Goal: Communication & Community: Answer question/provide support

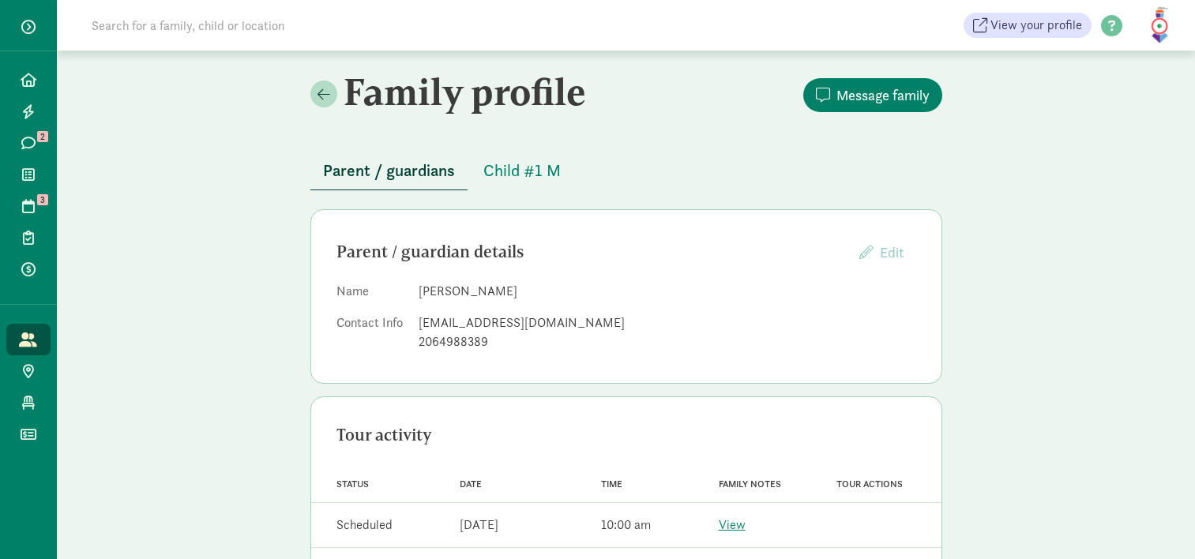
scroll to position [36, 0]
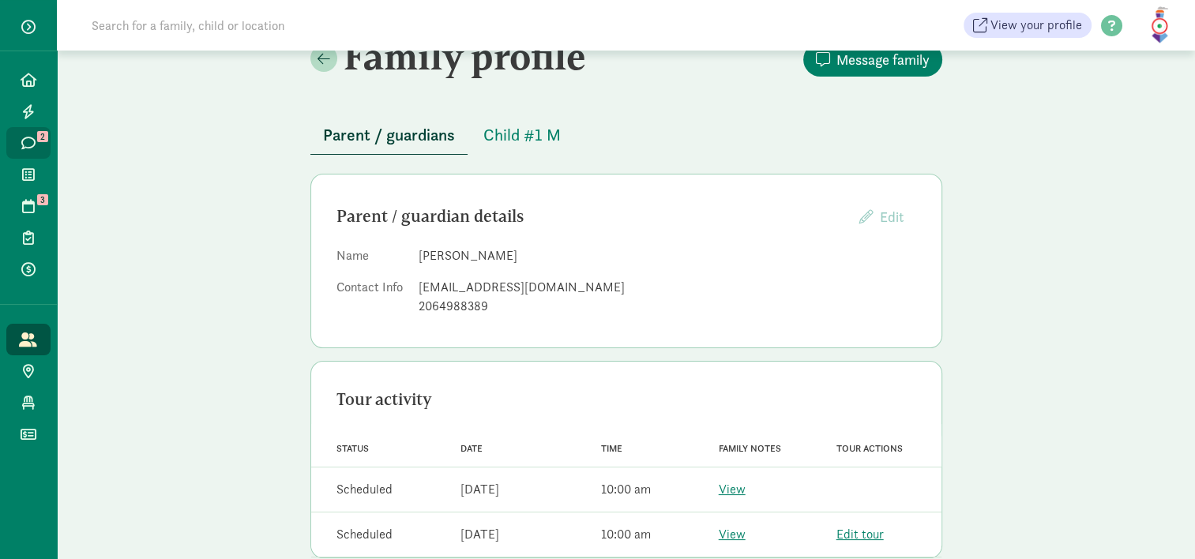
click at [26, 149] on icon at bounding box center [28, 143] width 14 height 14
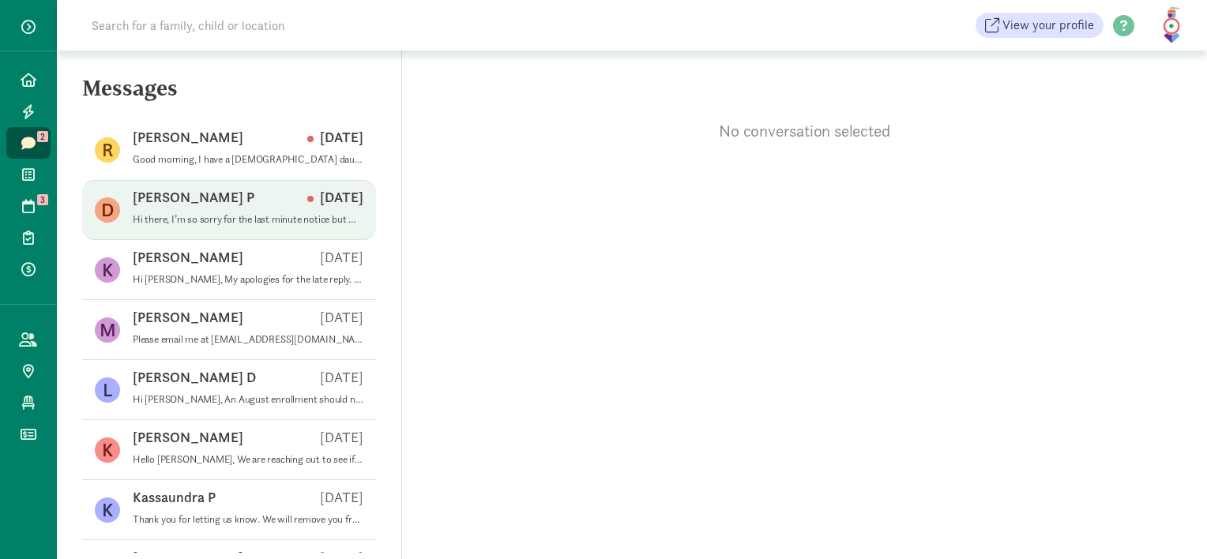
click at [202, 231] on span "Danica P Sep 02 Hi there, I’m so sorry for the last minute notice but we are un…" at bounding box center [248, 210] width 231 height 44
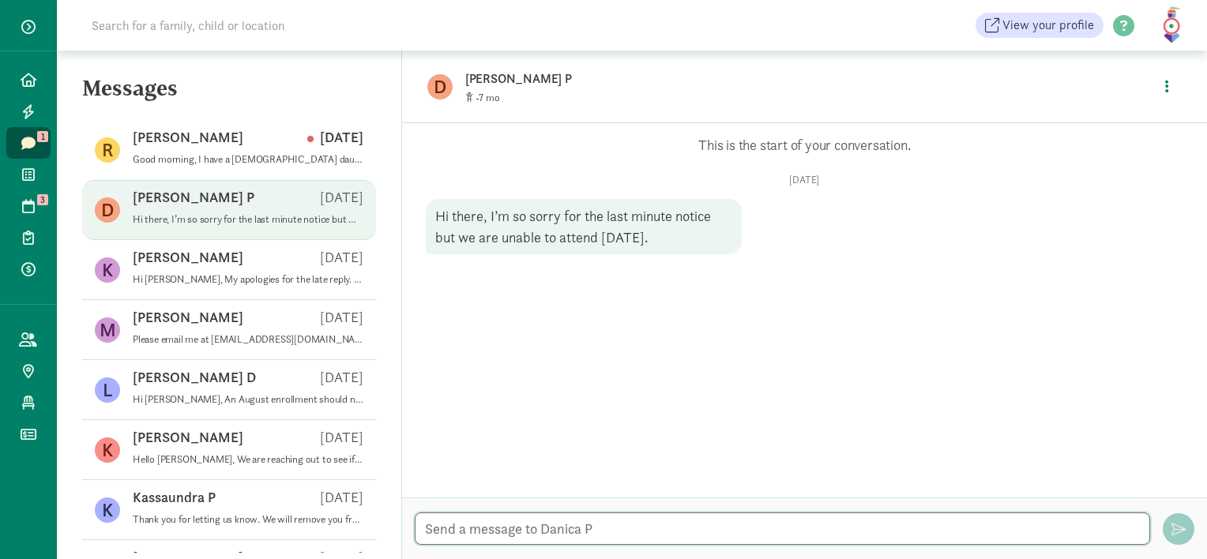
click at [557, 536] on textarea at bounding box center [782, 529] width 735 height 32
type textarea "Hi Danica, Thank you for your message. Sorry for the late response."
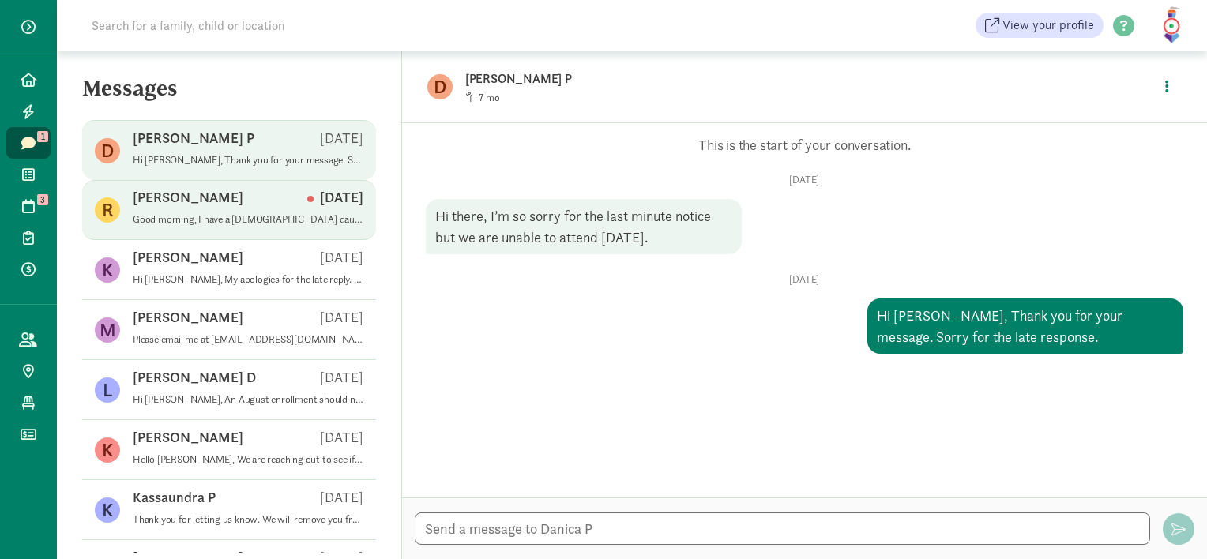
click at [224, 215] on p "Good morning, I have a 3-year-old daughter who would love to join Little Steame…" at bounding box center [248, 219] width 231 height 13
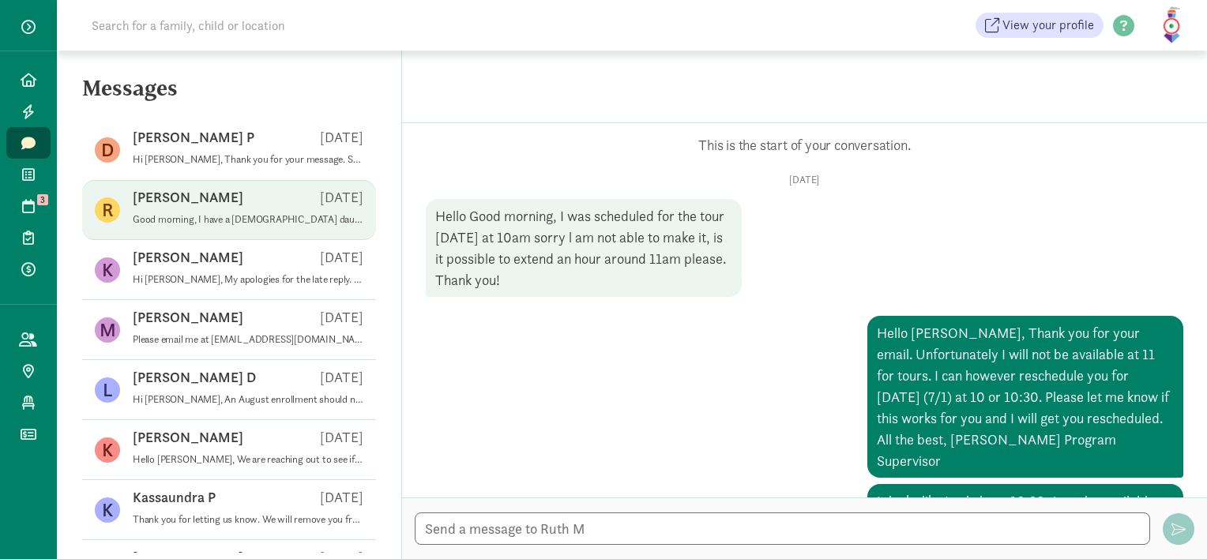
scroll to position [392, 0]
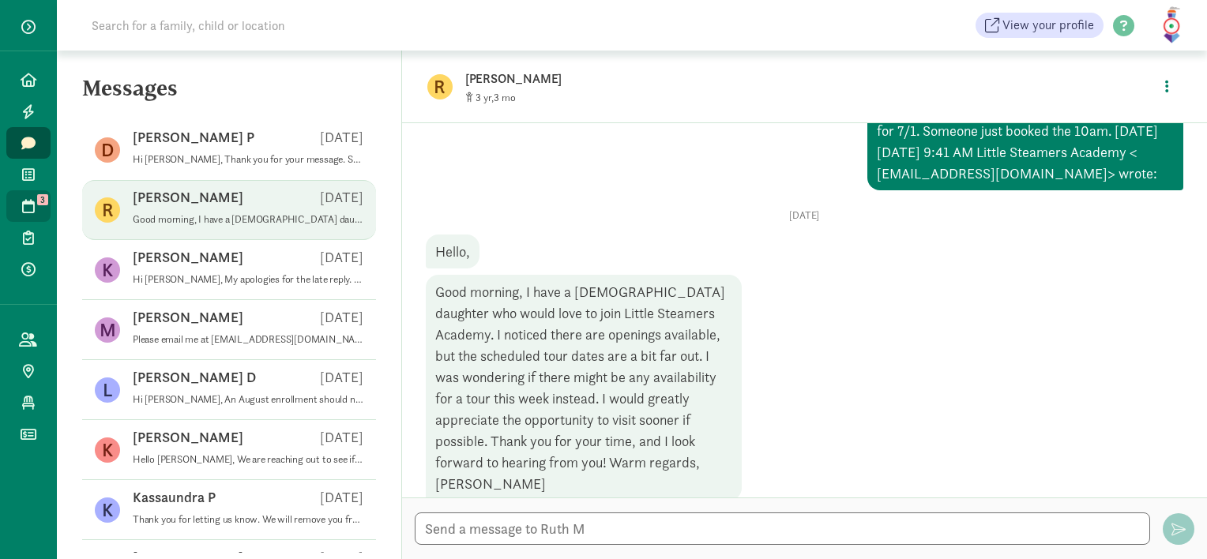
click at [27, 208] on icon at bounding box center [28, 206] width 13 height 14
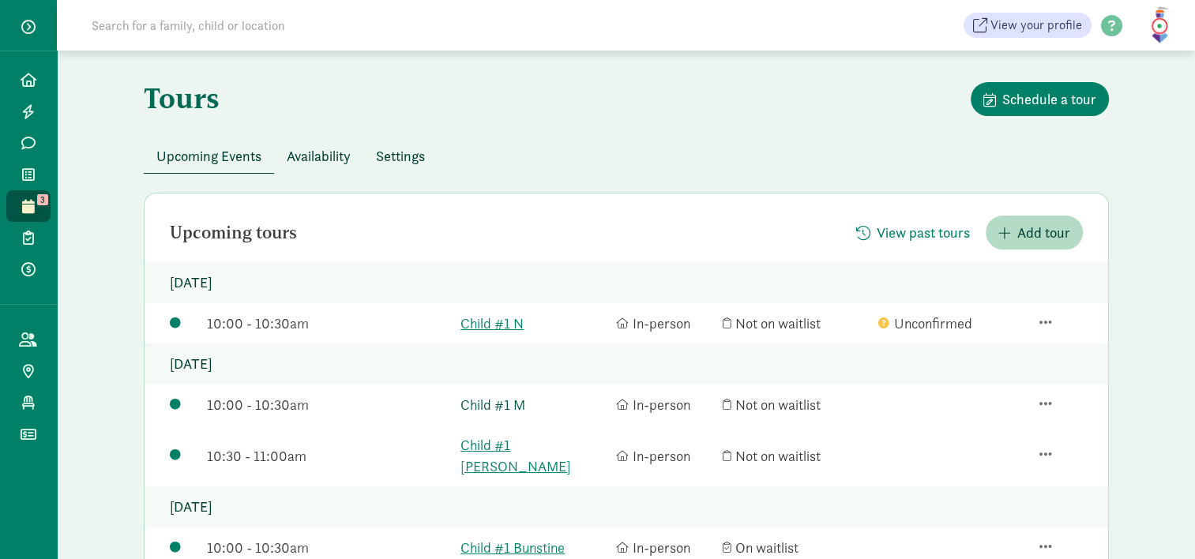
click at [494, 408] on link "Child #1 M" at bounding box center [535, 404] width 148 height 21
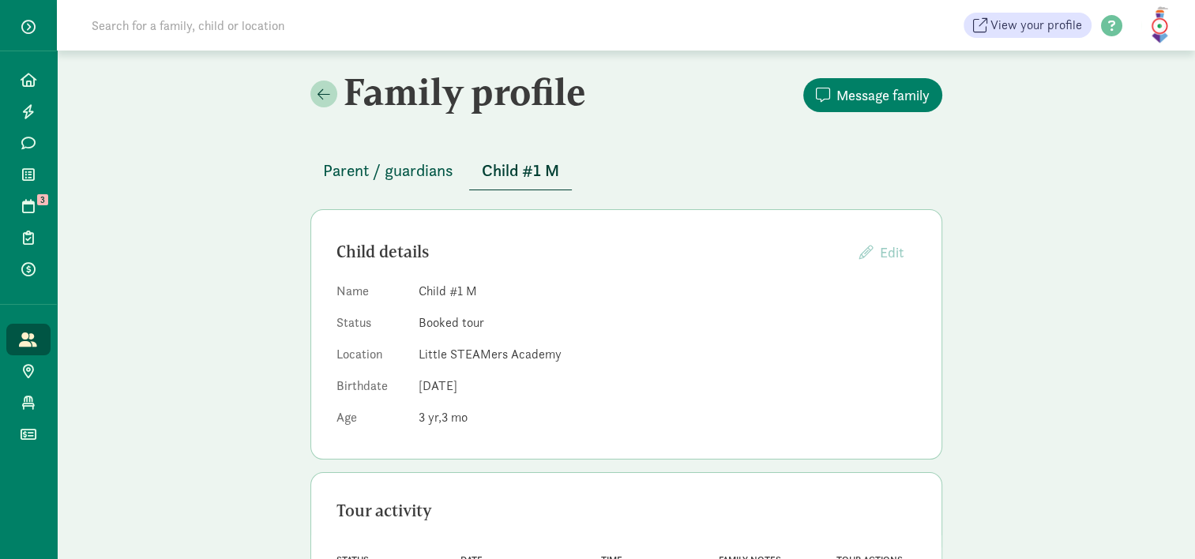
click at [377, 167] on span "Parent / guardians" at bounding box center [388, 170] width 130 height 25
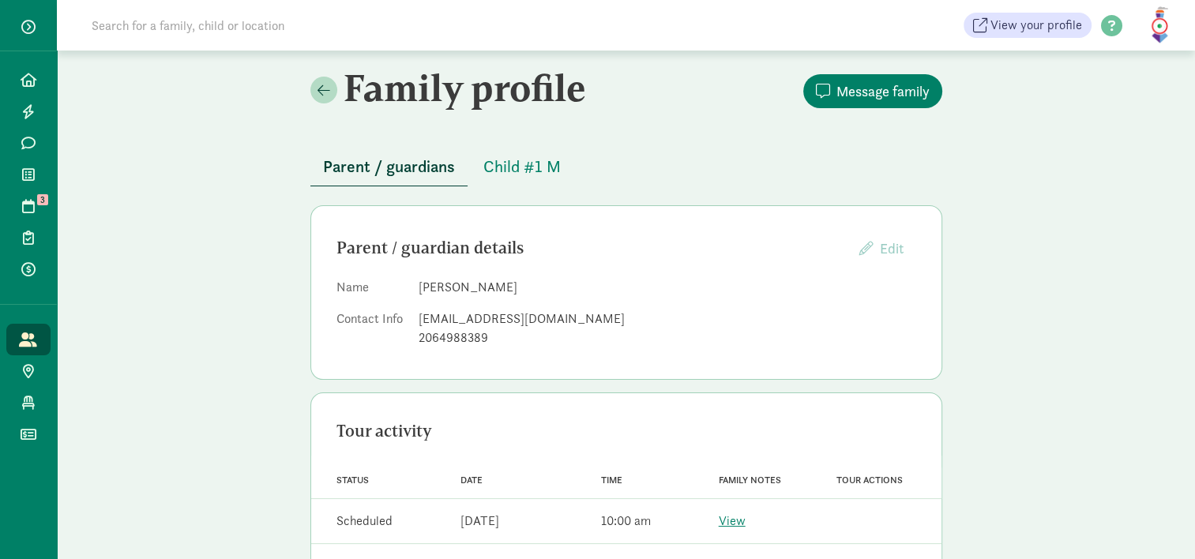
scroll to position [3, 0]
click at [859, 94] on span "Message family" at bounding box center [883, 91] width 93 height 21
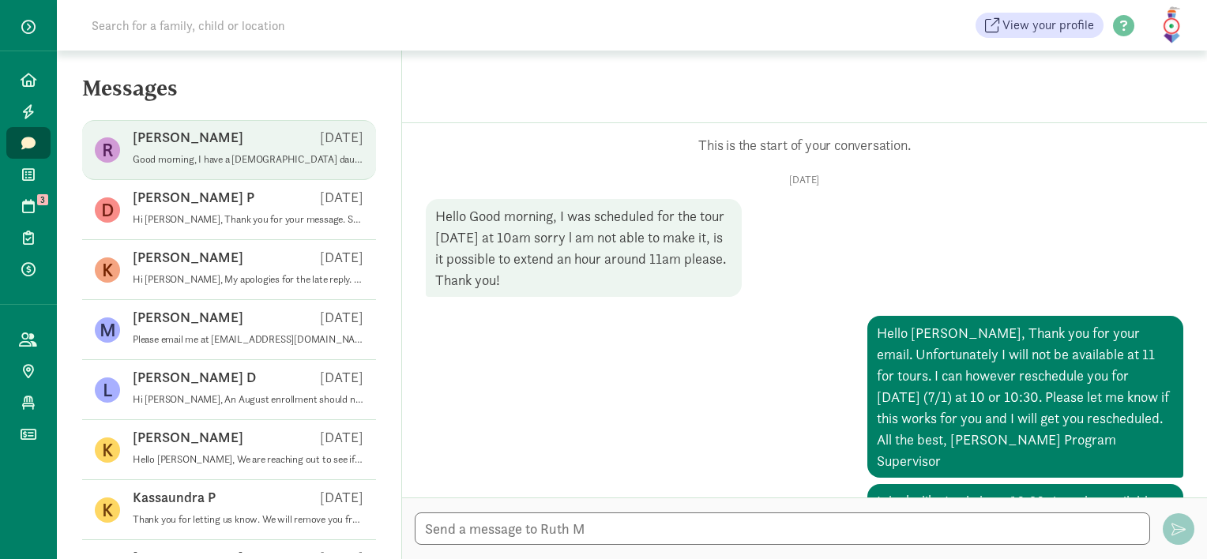
scroll to position [392, 0]
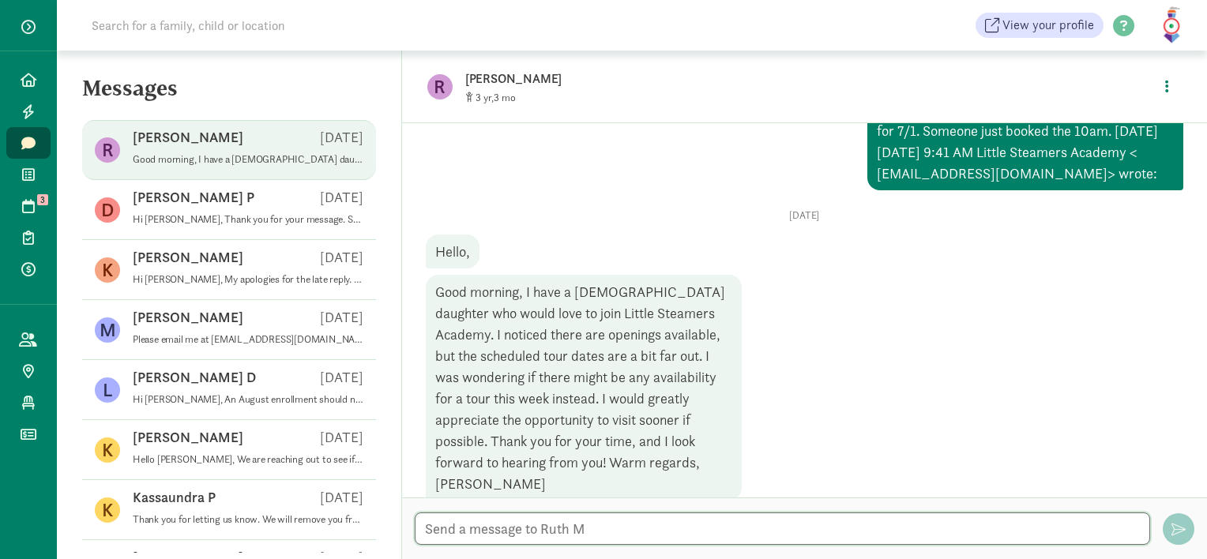
click at [596, 536] on textarea at bounding box center [782, 529] width 735 height 32
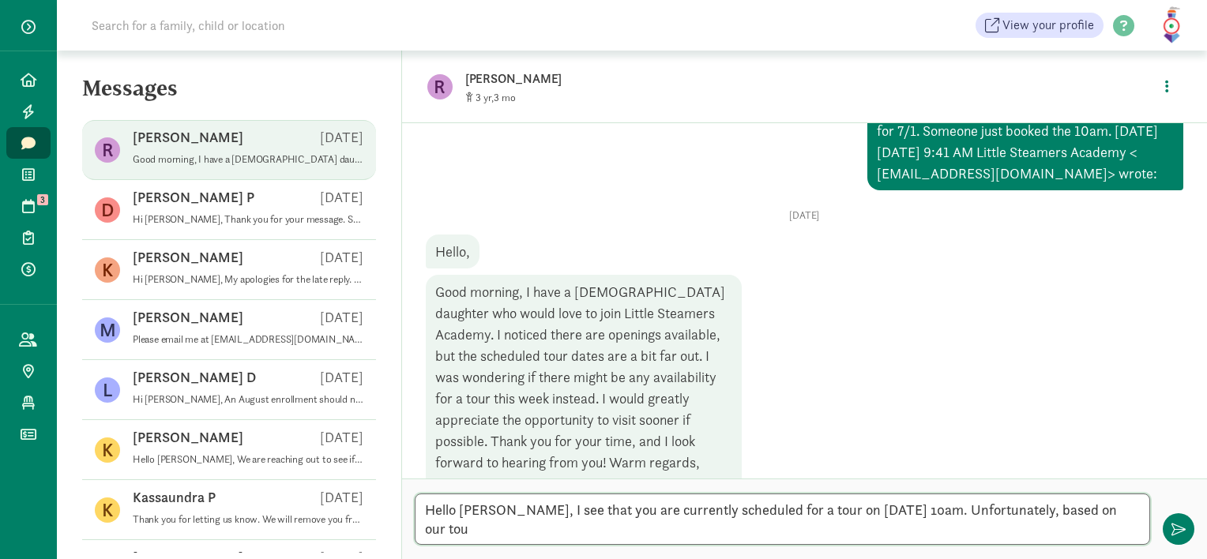
scroll to position [0, 0]
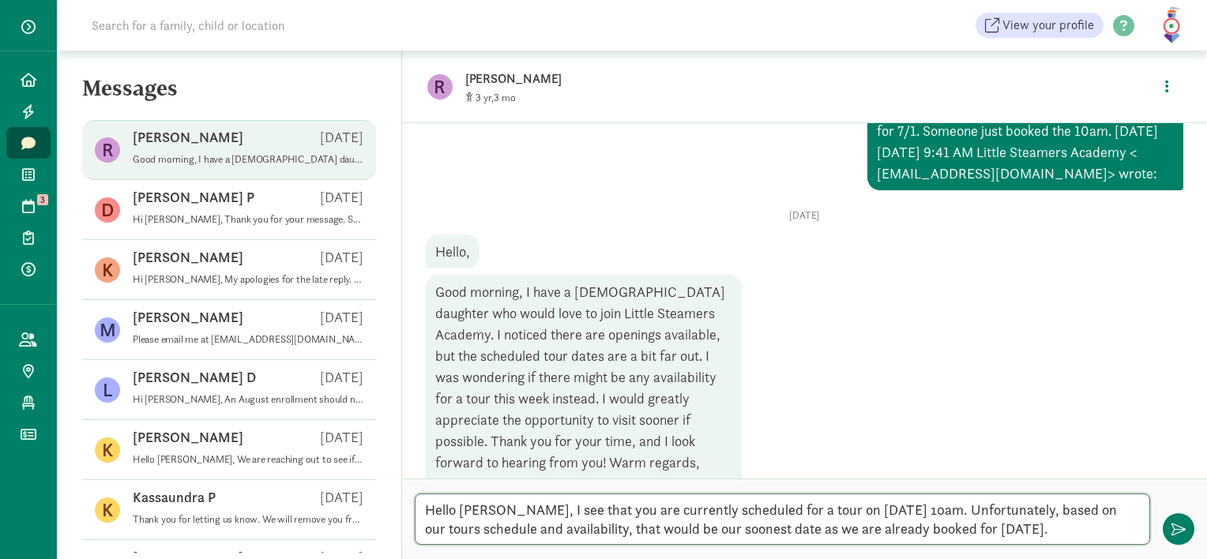
click at [803, 517] on textarea "Hello [PERSON_NAME], I see that you are currently scheduled for a tour on [DATE…" at bounding box center [782, 519] width 735 height 51
click at [1071, 534] on textarea "Hello [PERSON_NAME], I see that you are currently scheduled for a tour [DATE][D…" at bounding box center [782, 519] width 735 height 51
click at [1118, 529] on textarea "Hello [PERSON_NAME], I see that you are currently scheduled for a tour [DATE][D…" at bounding box center [782, 519] width 735 height 51
click at [492, 513] on textarea "Hello [PERSON_NAME], I see that you are currently scheduled for a tour [DATE][D…" at bounding box center [782, 519] width 735 height 51
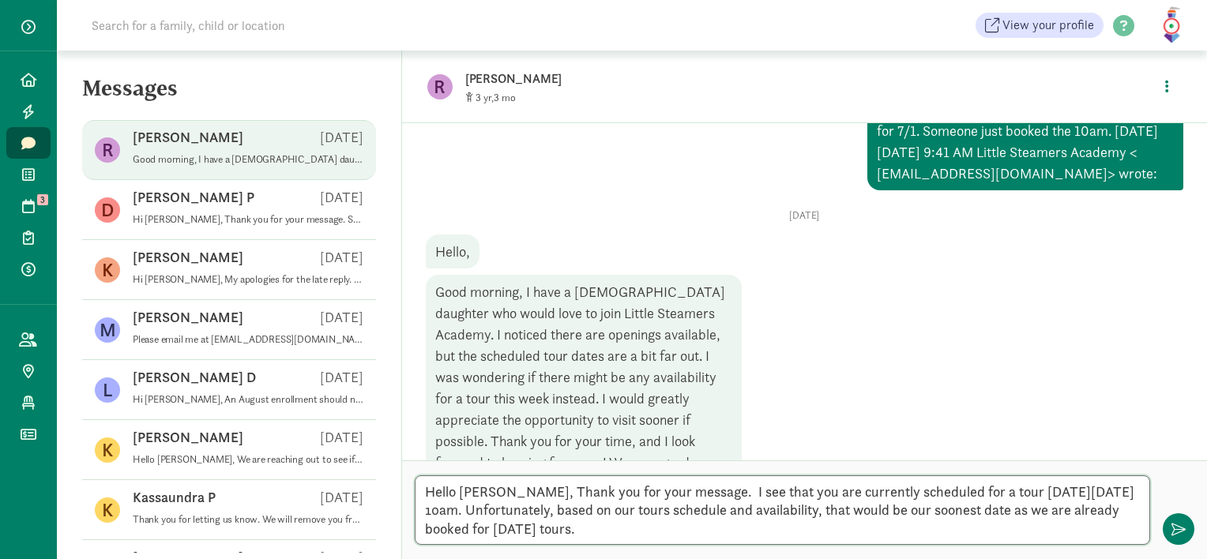
click at [686, 514] on textarea "Hello [PERSON_NAME], Thank you for your message. I see that you are currently s…" at bounding box center [782, 511] width 735 height 70
click at [603, 532] on textarea "Hello [PERSON_NAME], Thank you for your message. I see that you are currently s…" at bounding box center [782, 511] width 735 height 70
click at [1086, 533] on textarea "Hello [PERSON_NAME], Thank you for your message. I see that you are currently s…" at bounding box center [782, 511] width 735 height 70
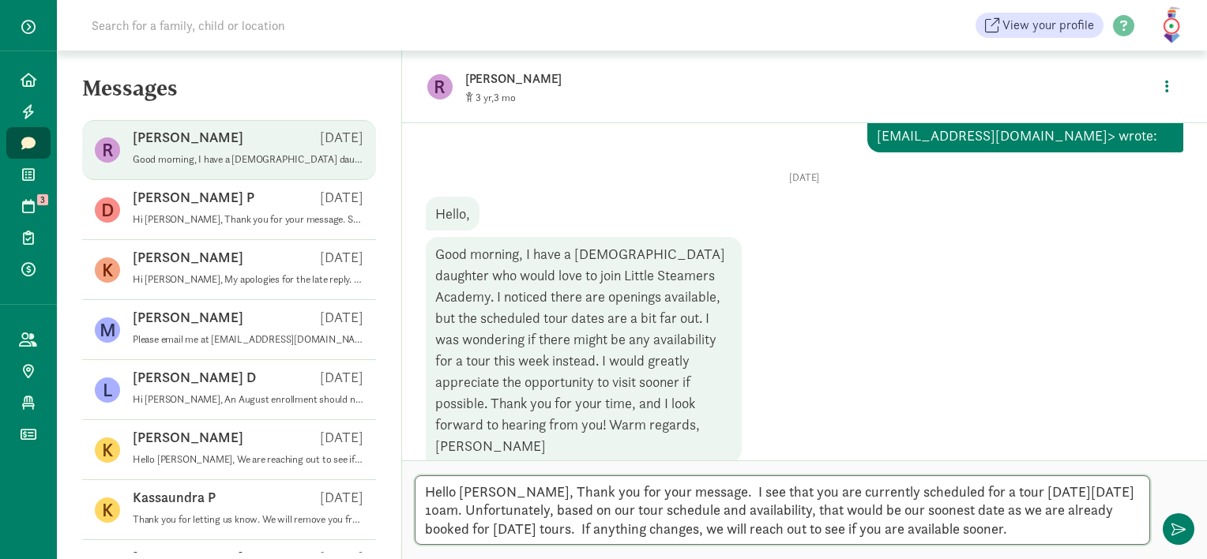
click at [1036, 526] on textarea "Hello [PERSON_NAME], Thank you for your message. I see that you are currently s…" at bounding box center [782, 511] width 735 height 70
type textarea "Hello [PERSON_NAME], Thank you for your message. I see that you are currently s…"
click at [1172, 532] on span "button" at bounding box center [1178, 529] width 14 height 14
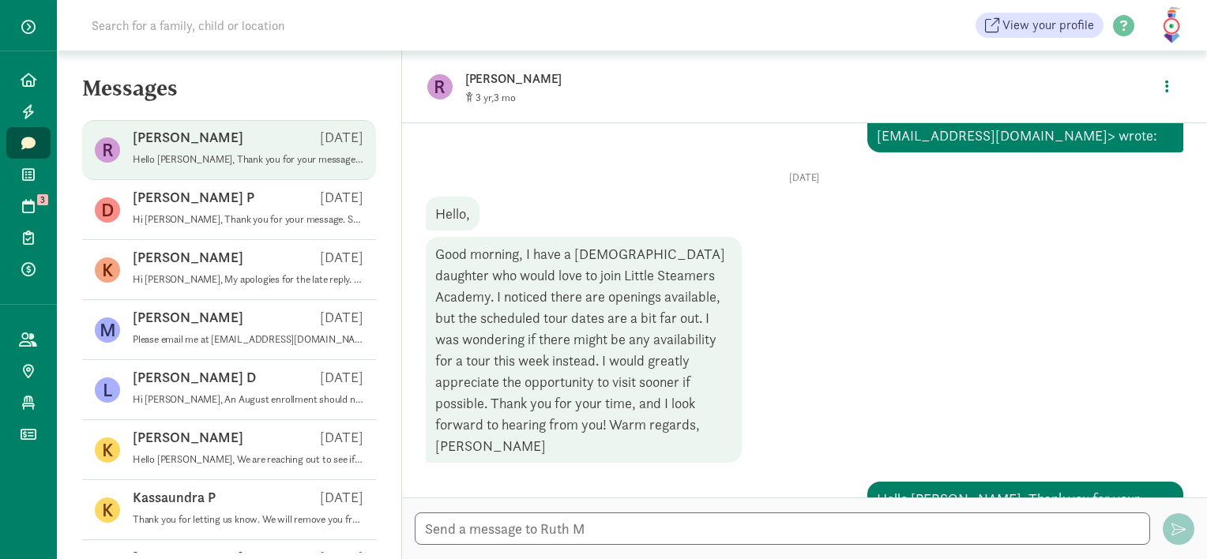
scroll to position [594, 0]
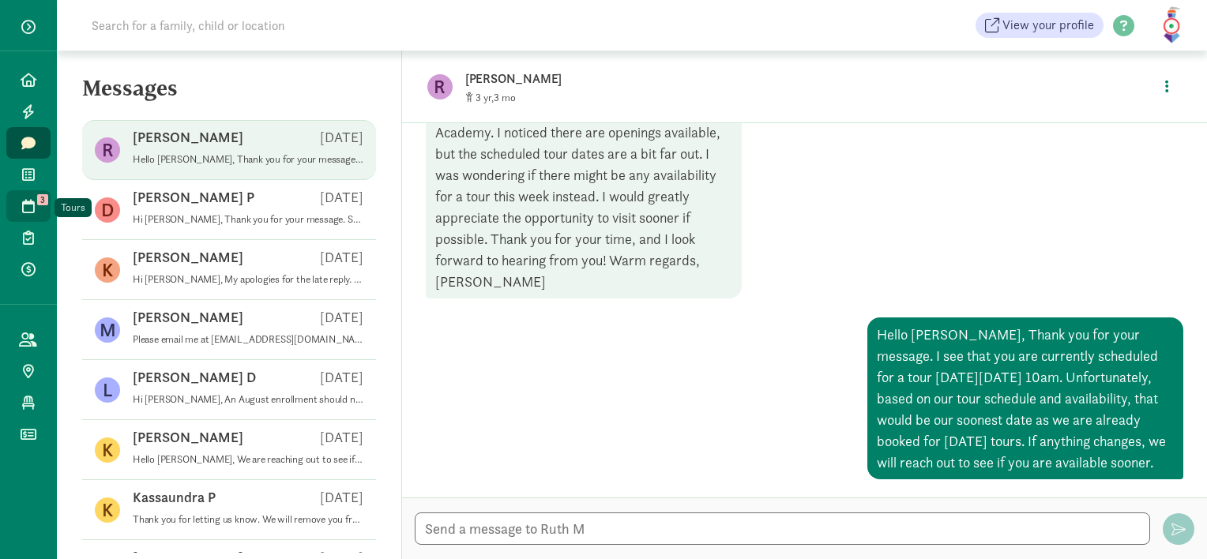
click at [37, 209] on span "Tours" at bounding box center [37, 206] width 1 height 19
